Goal: Information Seeking & Learning: Learn about a topic

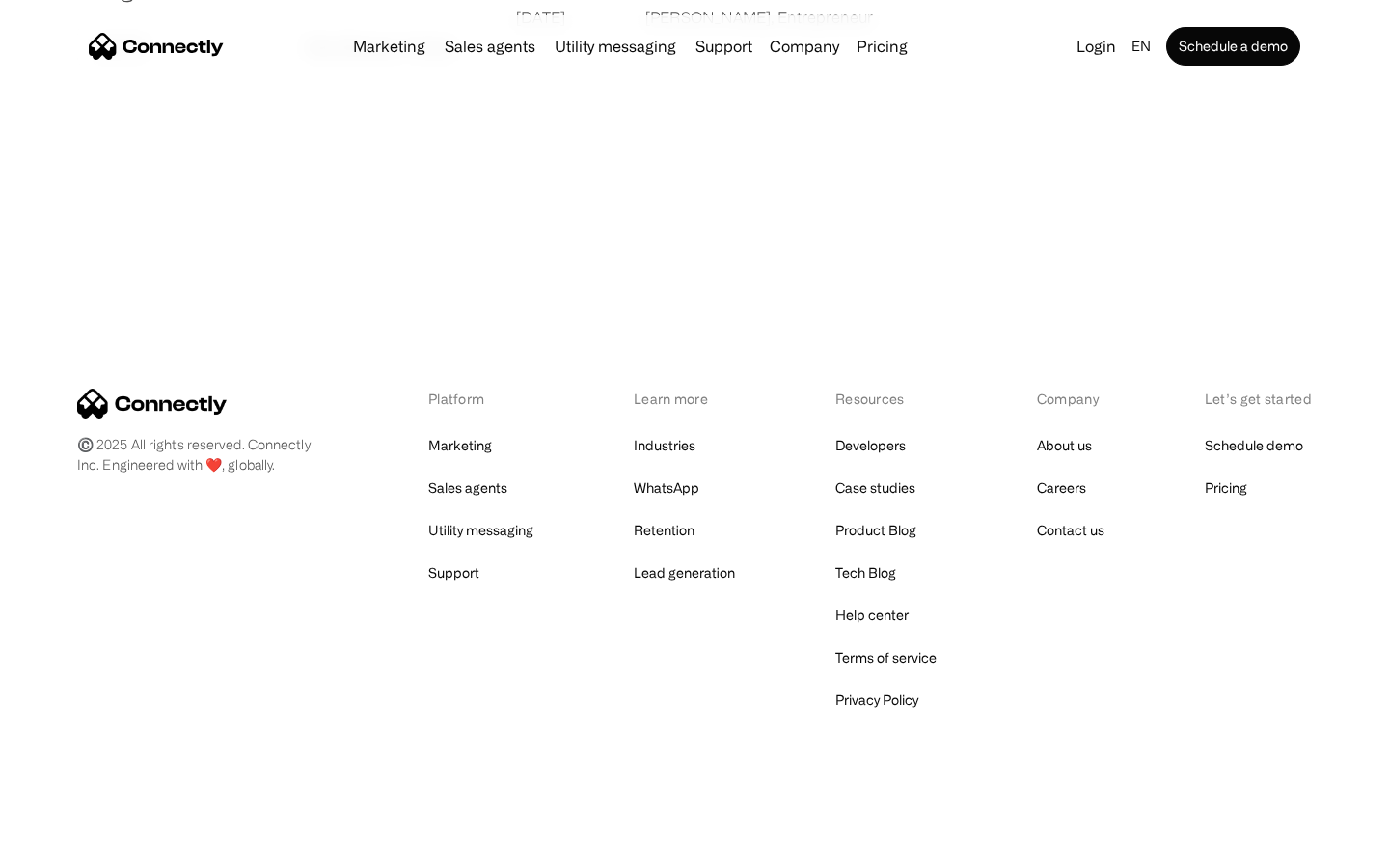
scroll to position [3705, 0]
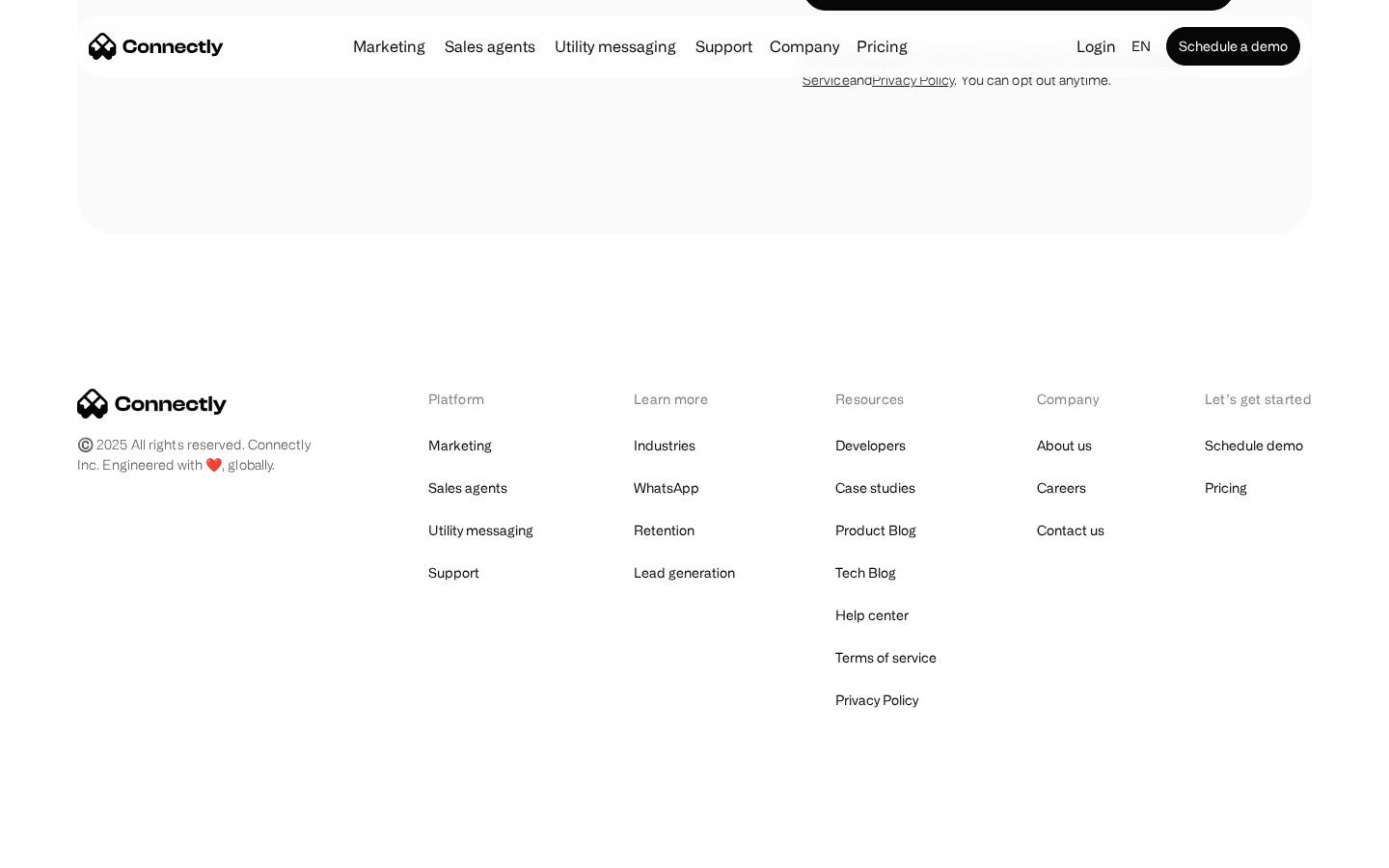
scroll to position [7567, 0]
